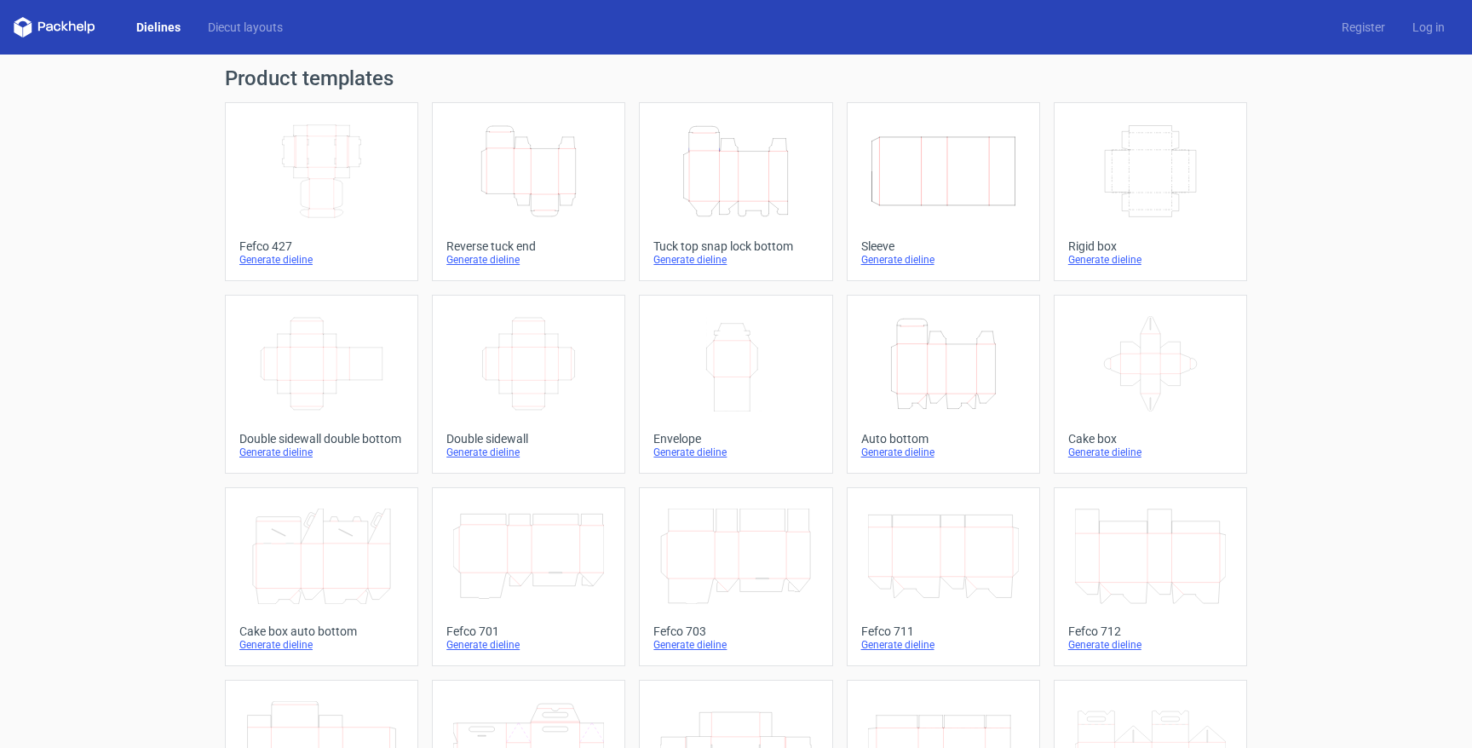
click at [946, 388] on icon "Height Depth Width" at bounding box center [943, 363] width 151 height 95
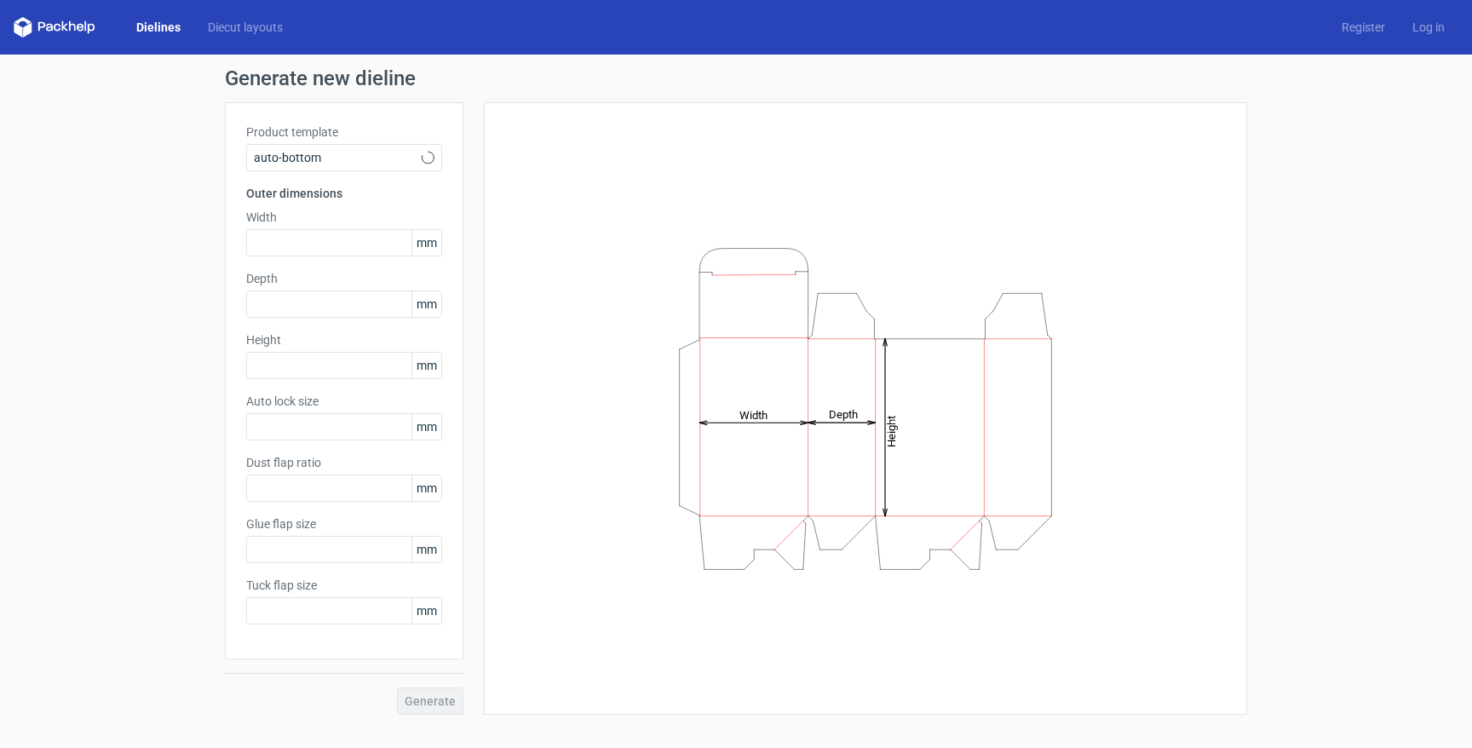
type input "1"
type input "0.8"
type input "10"
type input "12"
click at [337, 246] on input "text" at bounding box center [344, 242] width 196 height 27
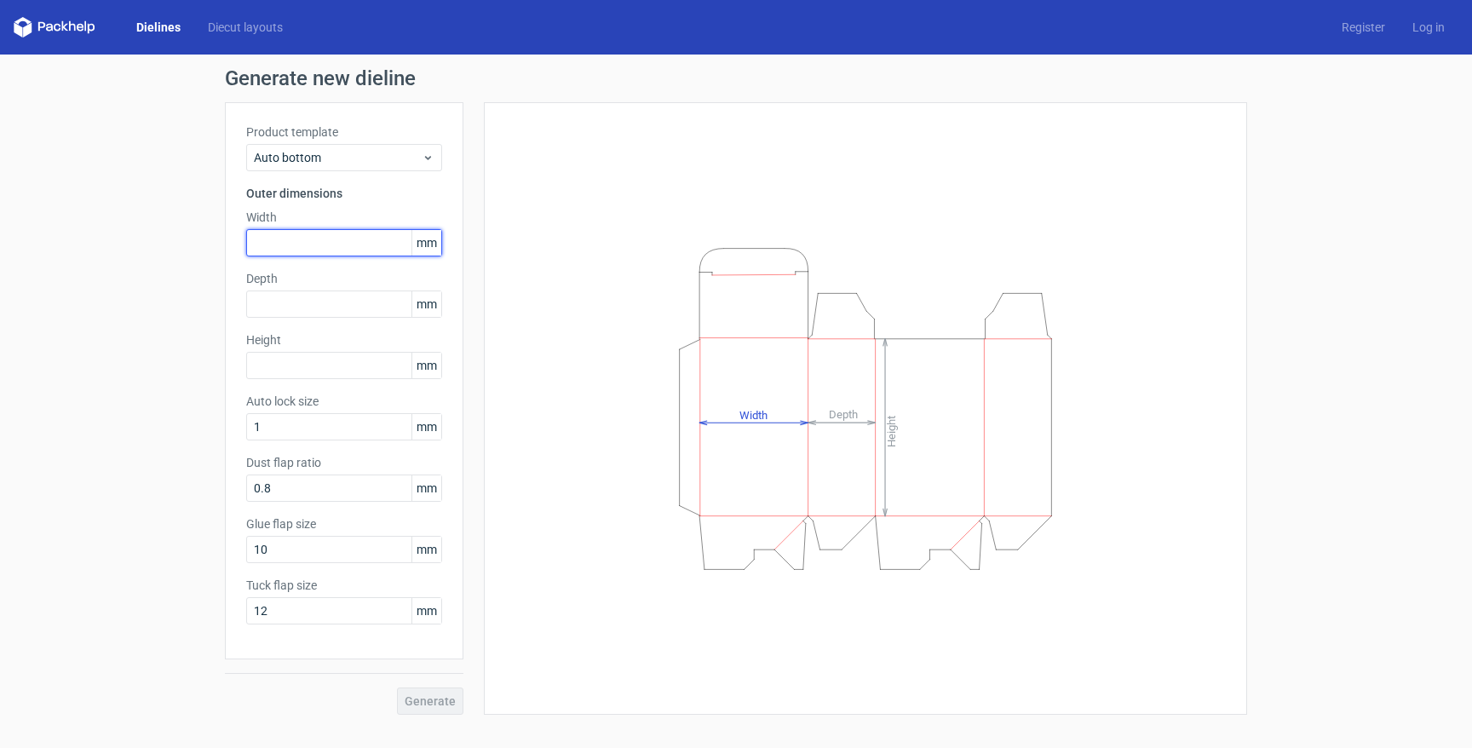
type input "7"
type input "173"
click at [311, 296] on input "text" at bounding box center [344, 303] width 196 height 27
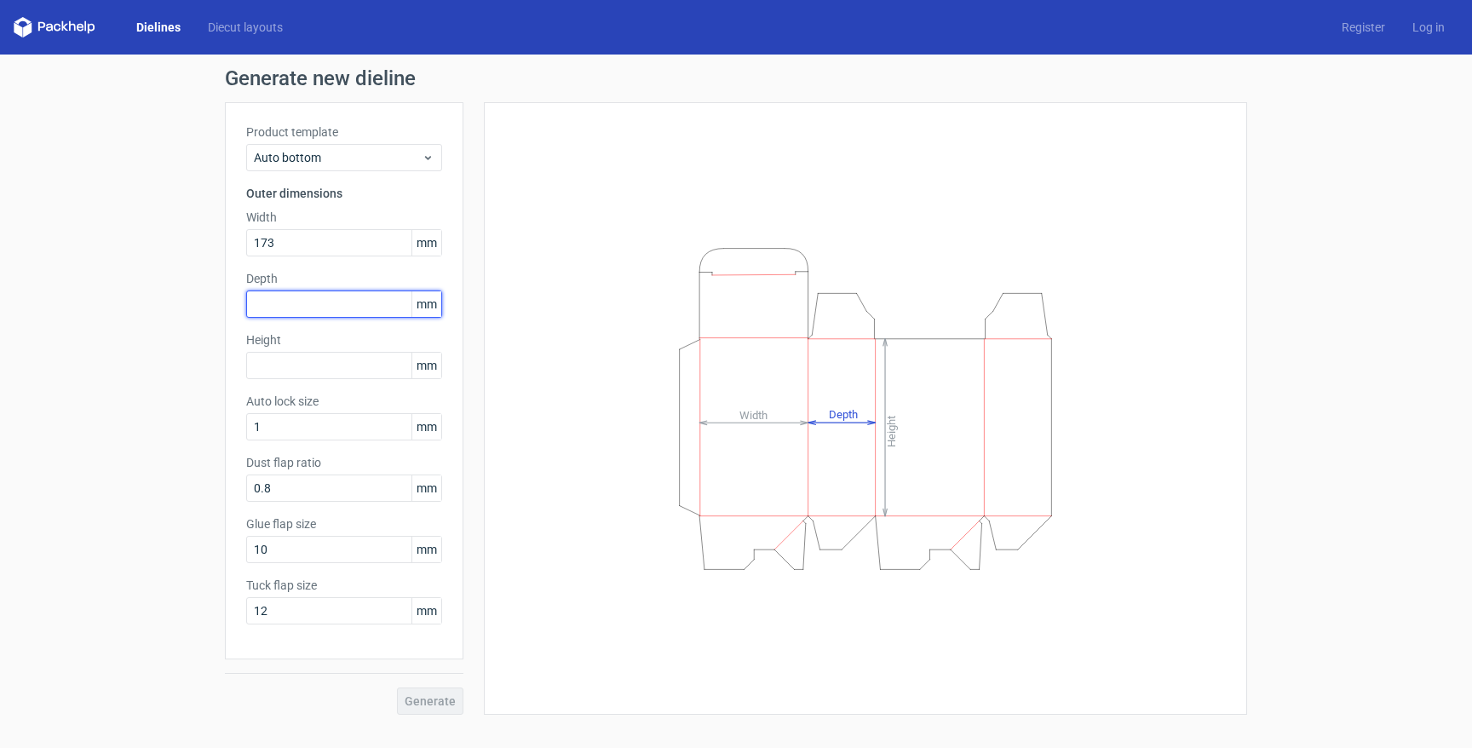
click at [336, 305] on input "text" at bounding box center [344, 303] width 196 height 27
type input "63"
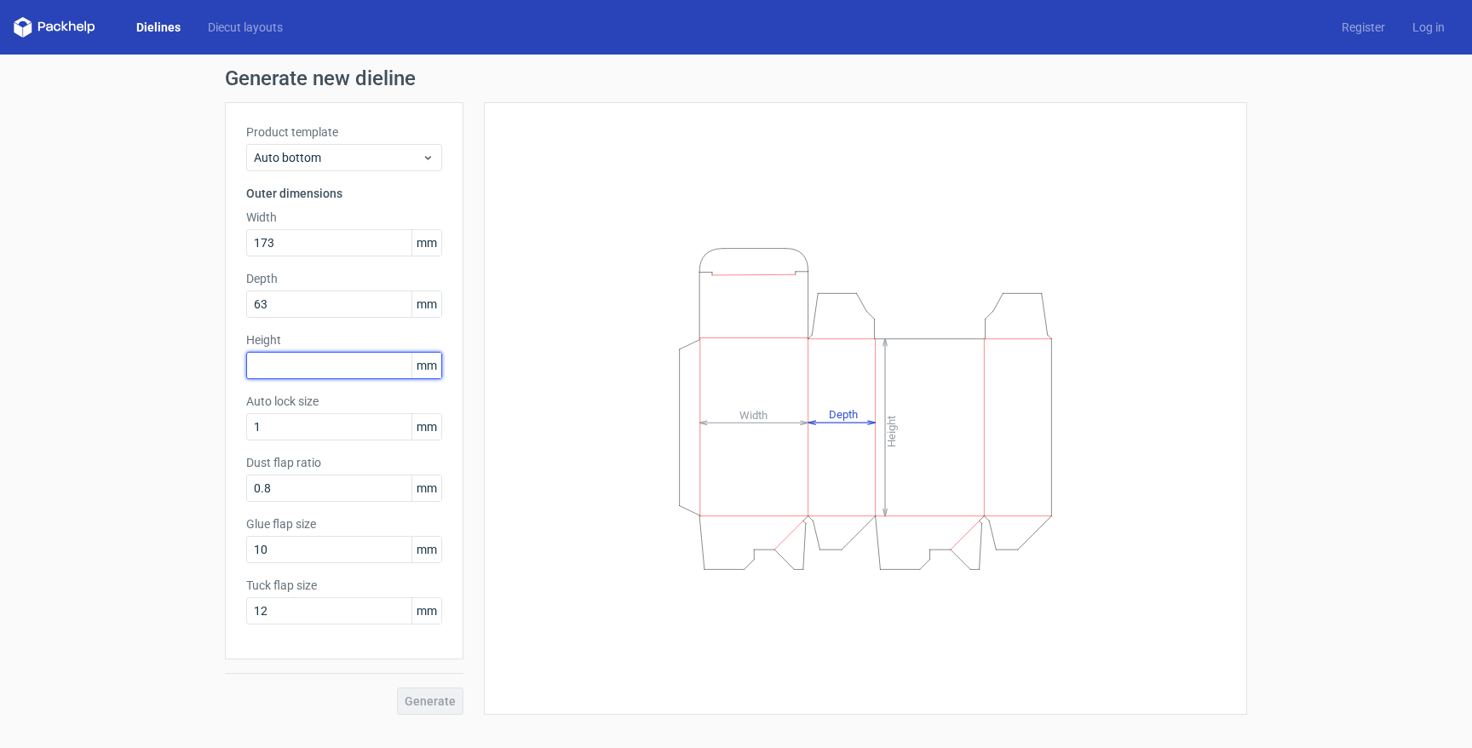
click at [319, 362] on input "text" at bounding box center [344, 365] width 196 height 27
click at [373, 368] on input "text" at bounding box center [344, 365] width 196 height 27
type input "74"
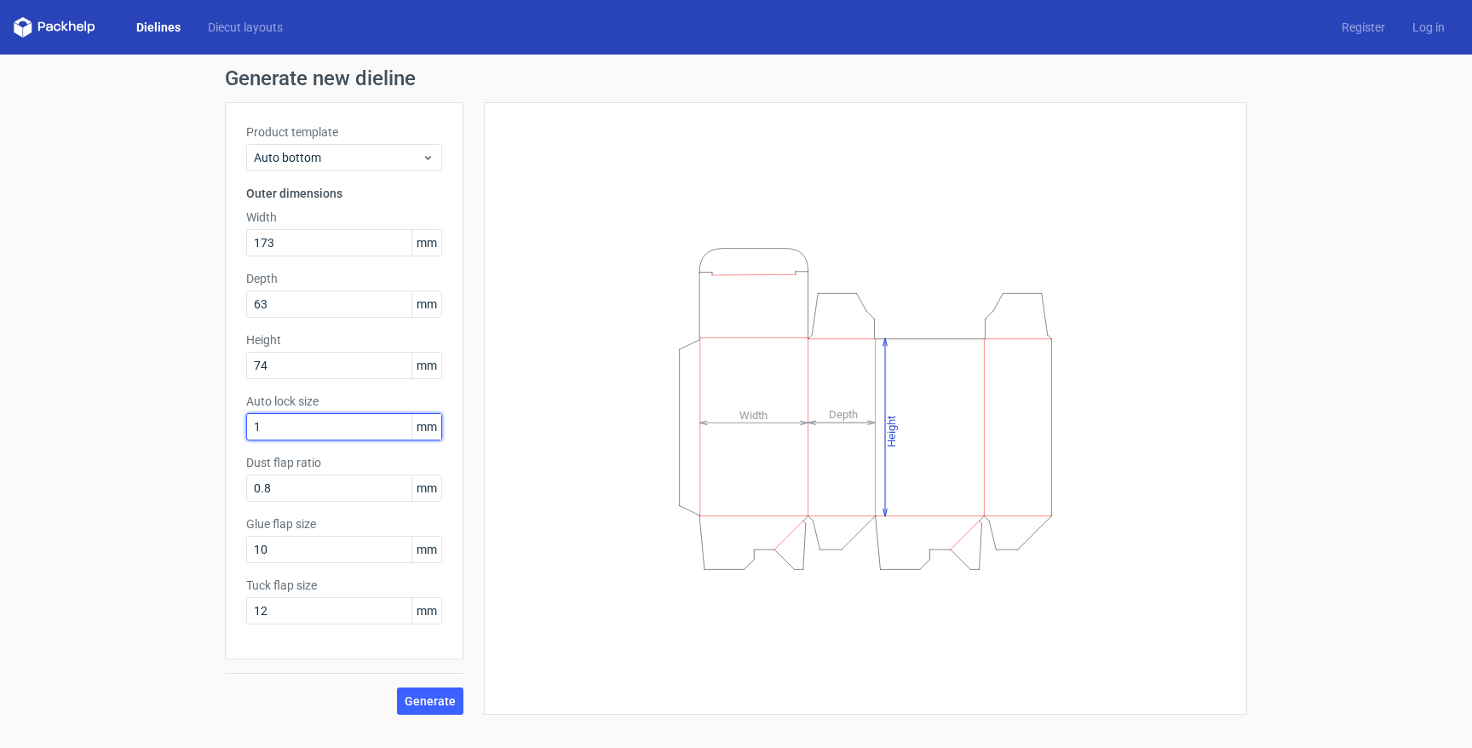
click at [368, 423] on input "1" at bounding box center [344, 426] width 196 height 27
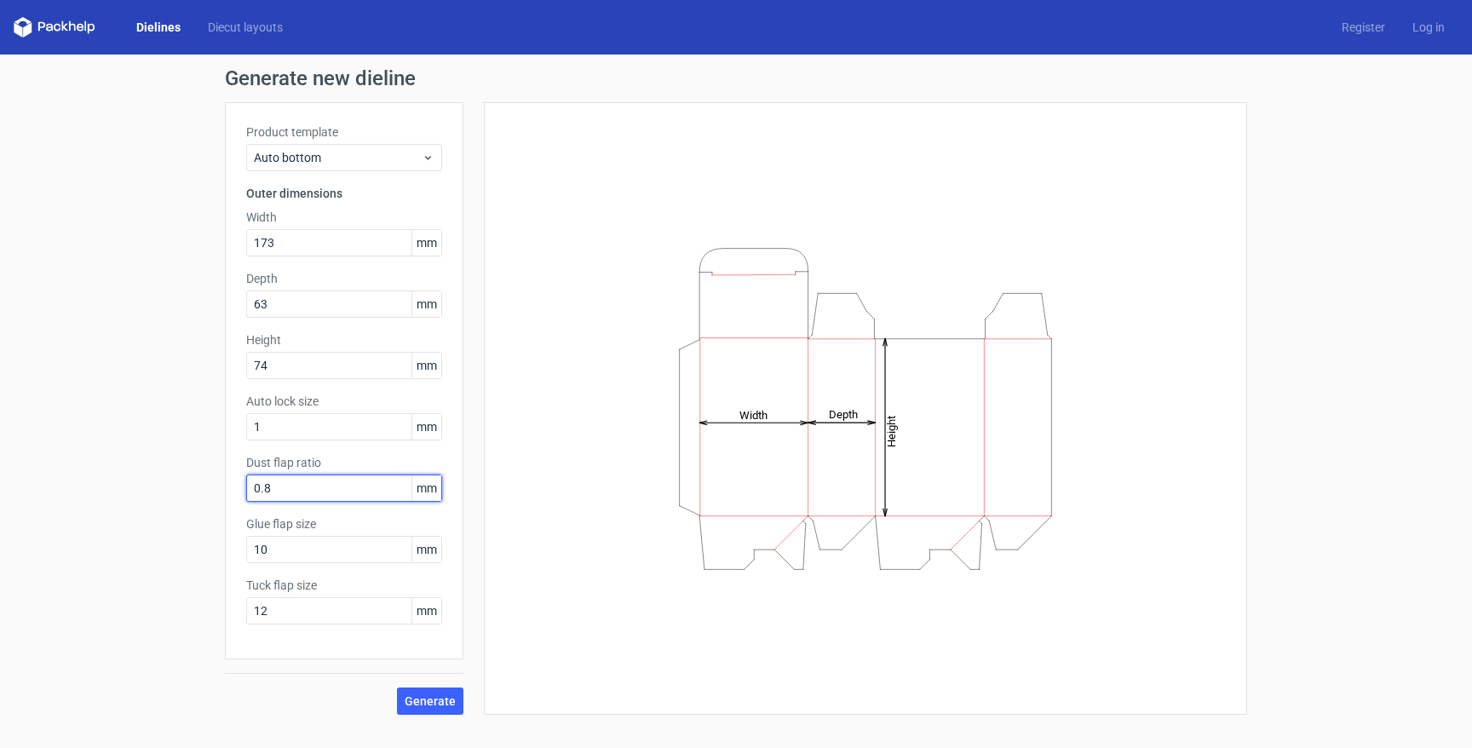
click at [370, 484] on input "0.8" at bounding box center [344, 488] width 196 height 27
click at [365, 557] on input "10" at bounding box center [344, 549] width 196 height 27
type input "15"
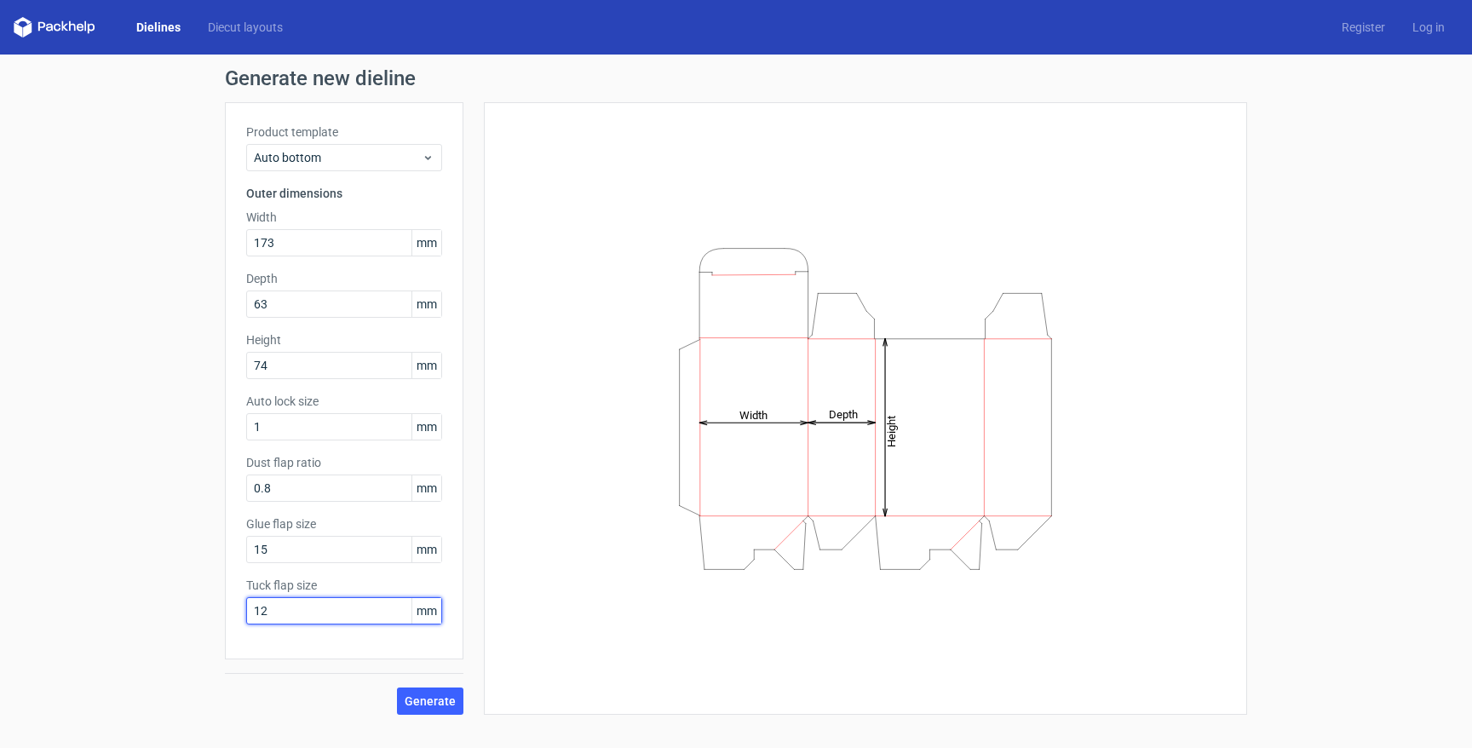
click at [332, 612] on input "12" at bounding box center [344, 610] width 196 height 27
type input "20"
click at [448, 700] on span "Generate" at bounding box center [430, 701] width 51 height 12
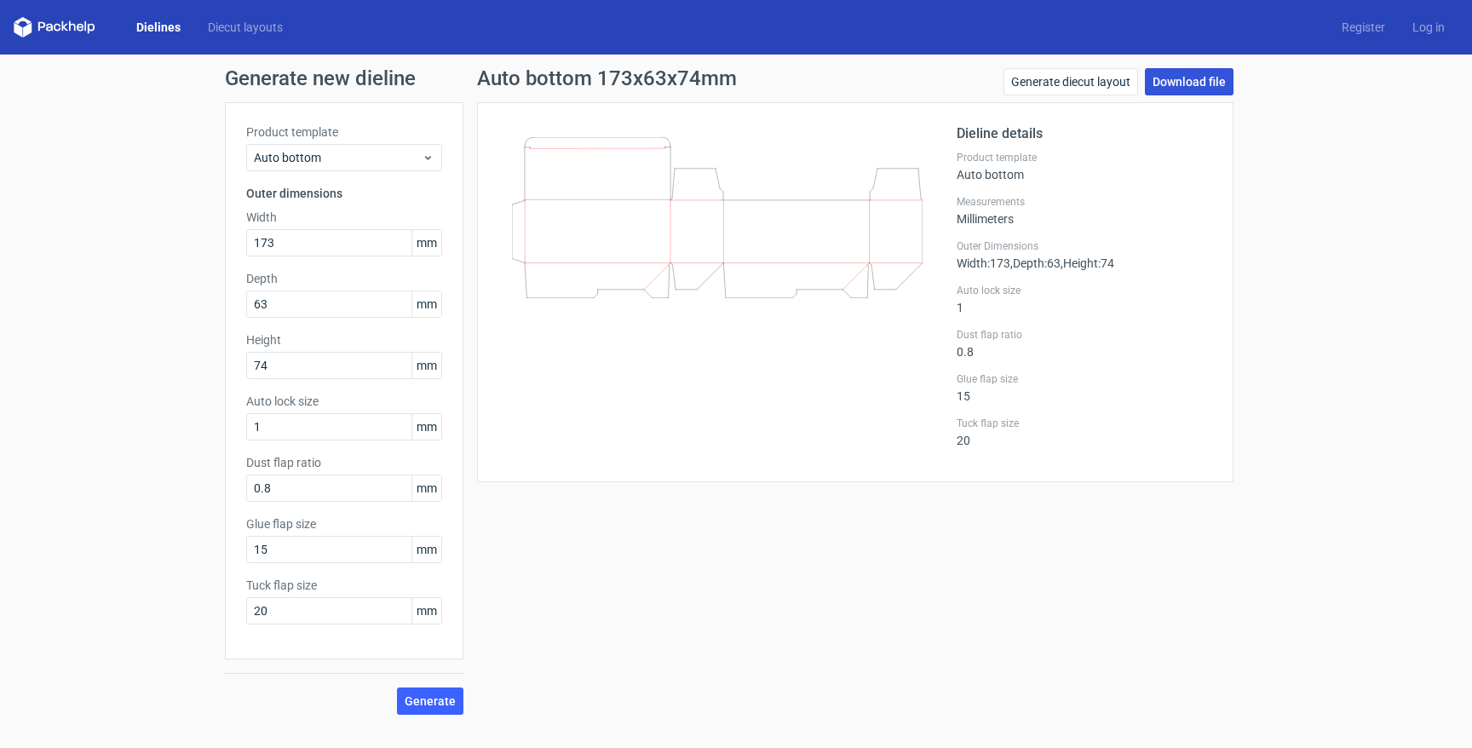
click at [1184, 79] on link "Download file" at bounding box center [1189, 81] width 89 height 27
click at [302, 242] on input "173" at bounding box center [344, 242] width 196 height 27
type input "172"
click at [315, 296] on input "63" at bounding box center [344, 303] width 196 height 27
click at [313, 310] on input "63" at bounding box center [344, 303] width 196 height 27
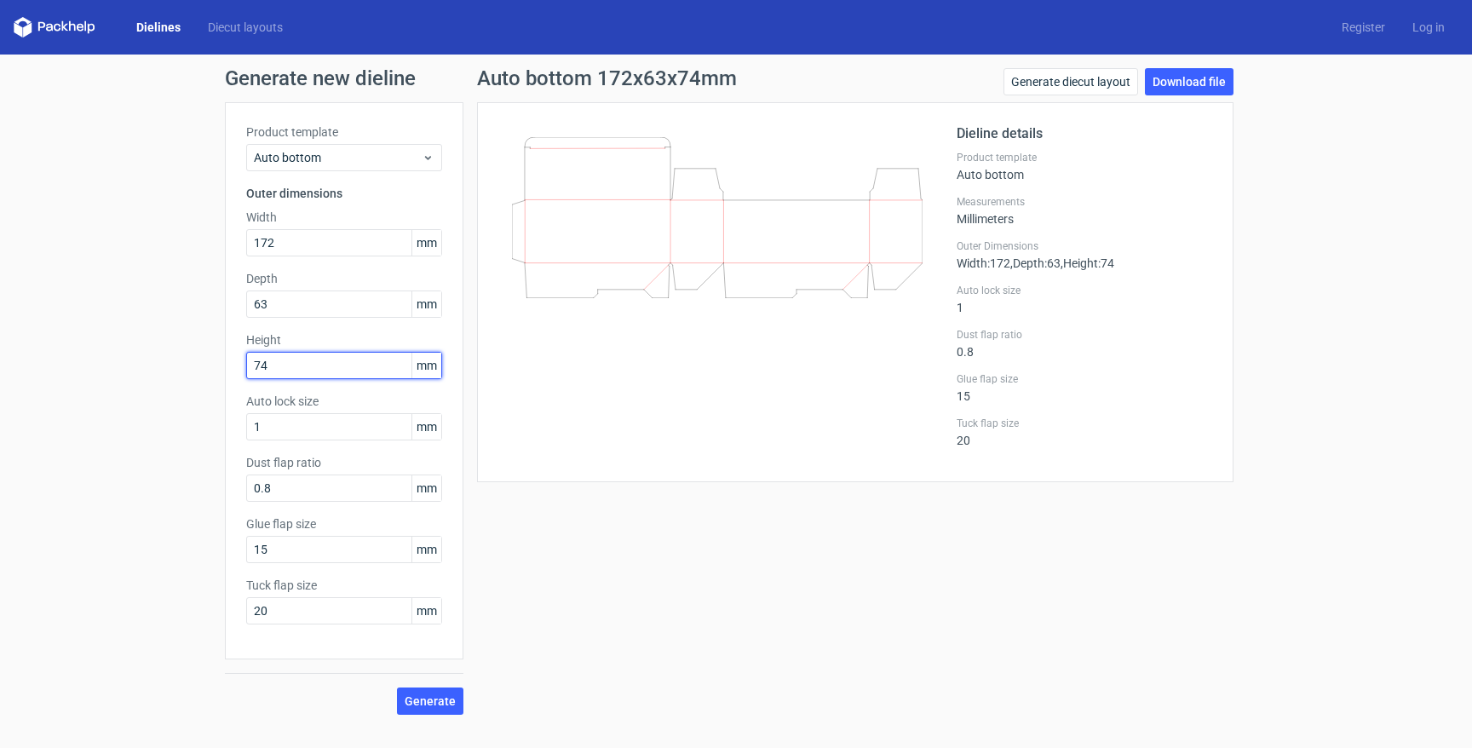
click at [324, 368] on input "74" at bounding box center [344, 365] width 196 height 27
click at [452, 703] on span "Generate" at bounding box center [430, 701] width 51 height 12
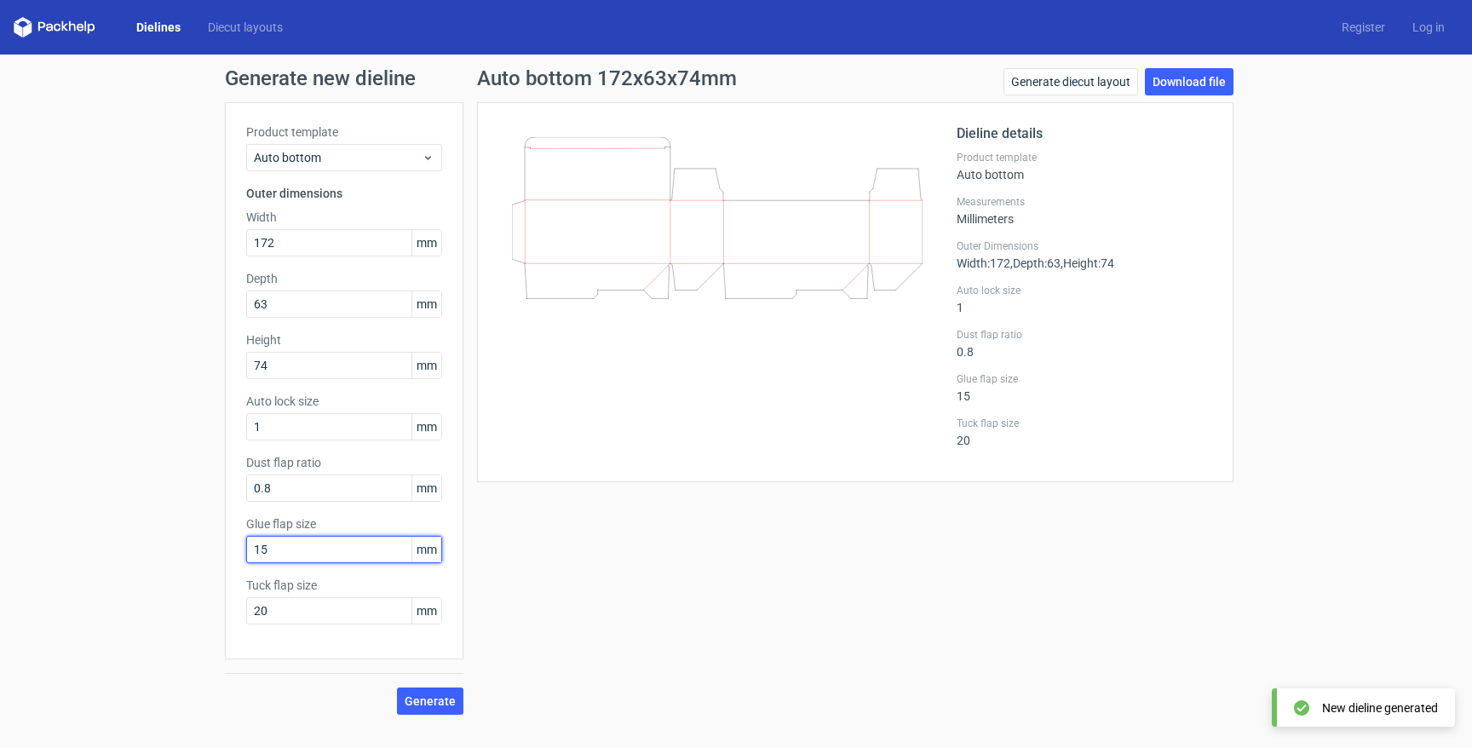
click at [313, 552] on input "15" at bounding box center [344, 549] width 196 height 27
click at [314, 555] on input "30" at bounding box center [344, 549] width 196 height 27
type input "20"
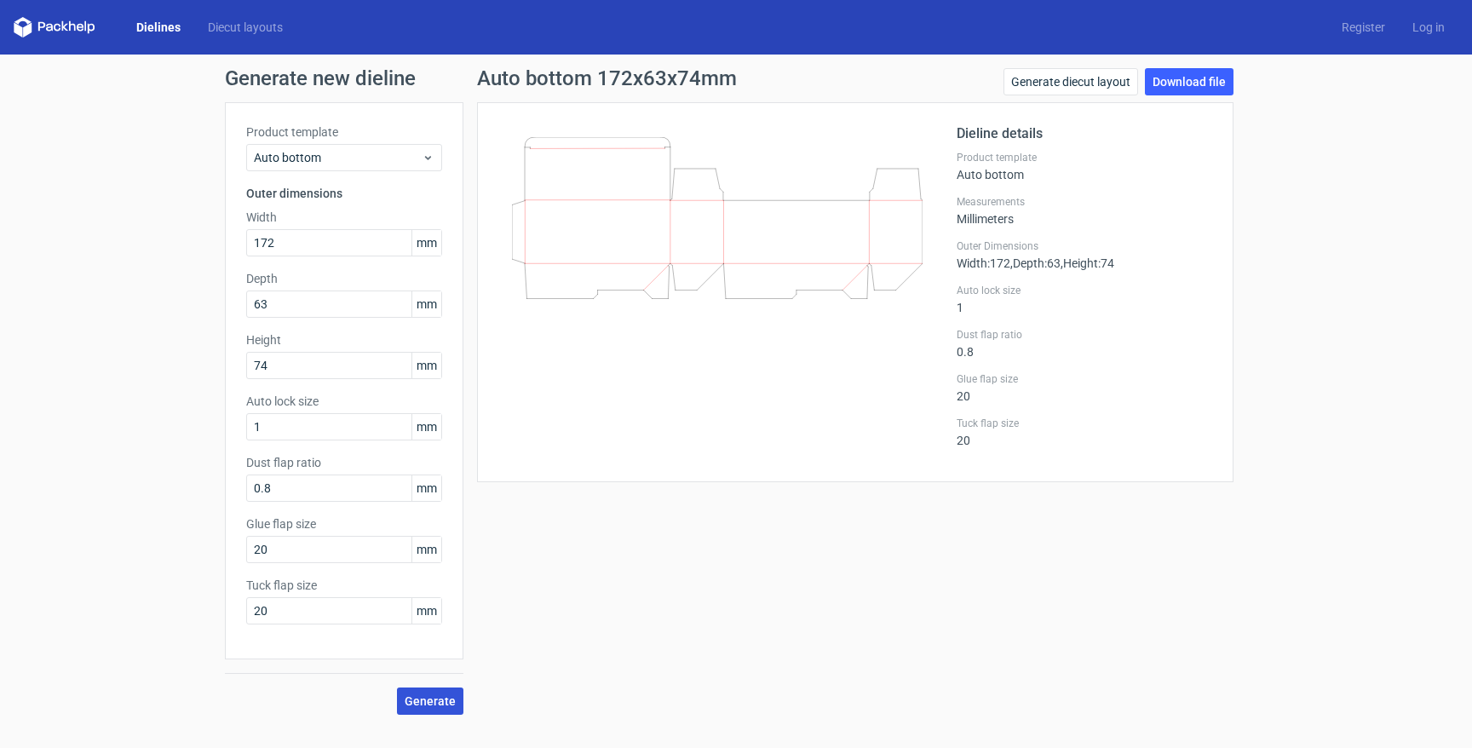
click at [431, 701] on span "Generate" at bounding box center [430, 701] width 51 height 12
click at [1202, 81] on link "Download file" at bounding box center [1189, 81] width 89 height 27
